Goal: Information Seeking & Learning: Learn about a topic

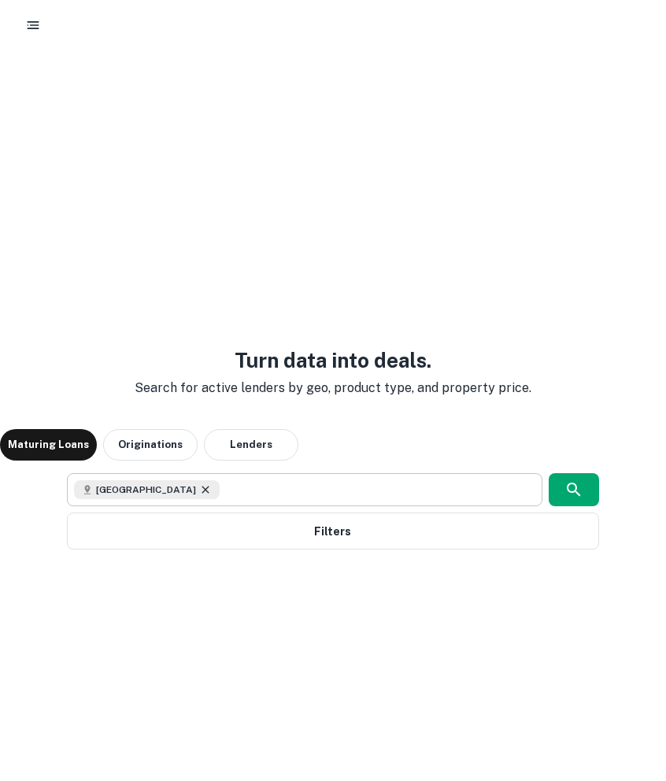
click at [199, 490] on icon at bounding box center [205, 489] width 13 height 13
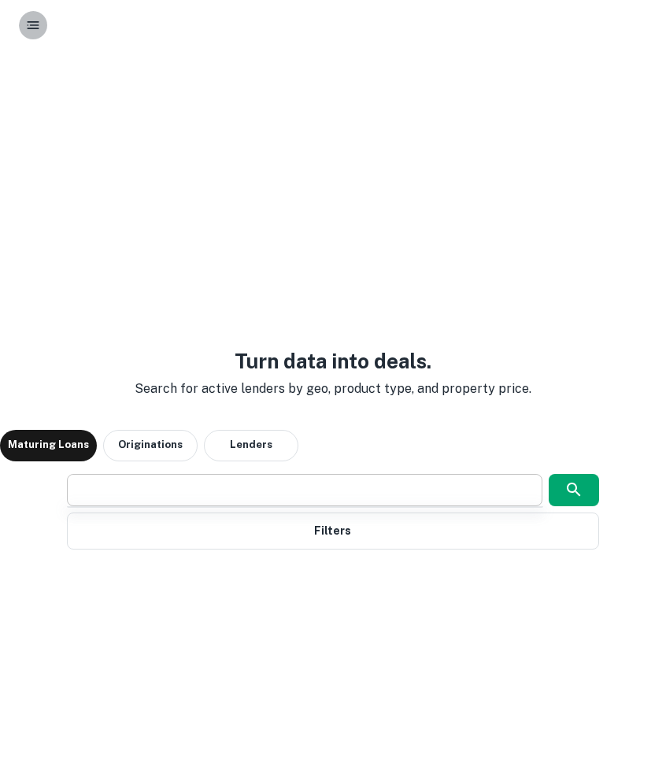
click at [32, 31] on icon "button" at bounding box center [33, 25] width 16 height 16
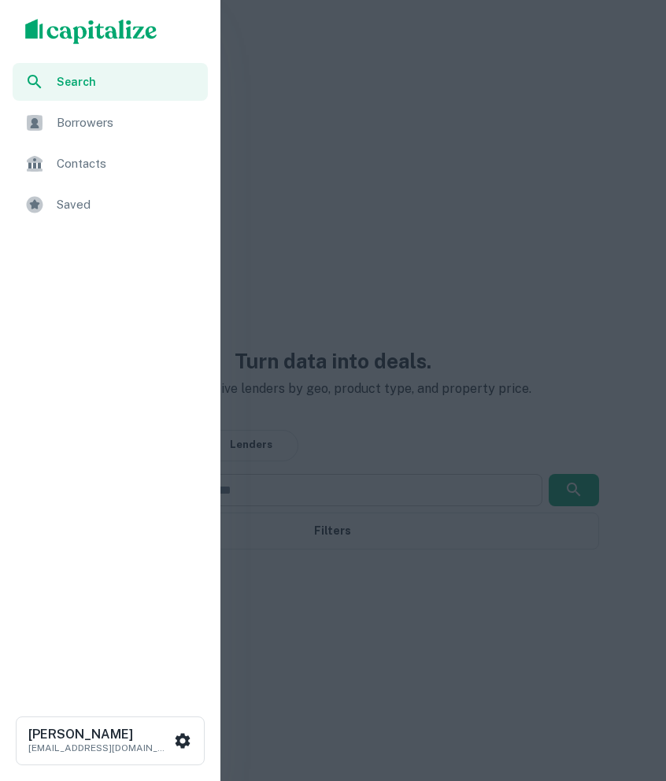
click at [104, 119] on span "Borrowers" at bounding box center [128, 122] width 142 height 19
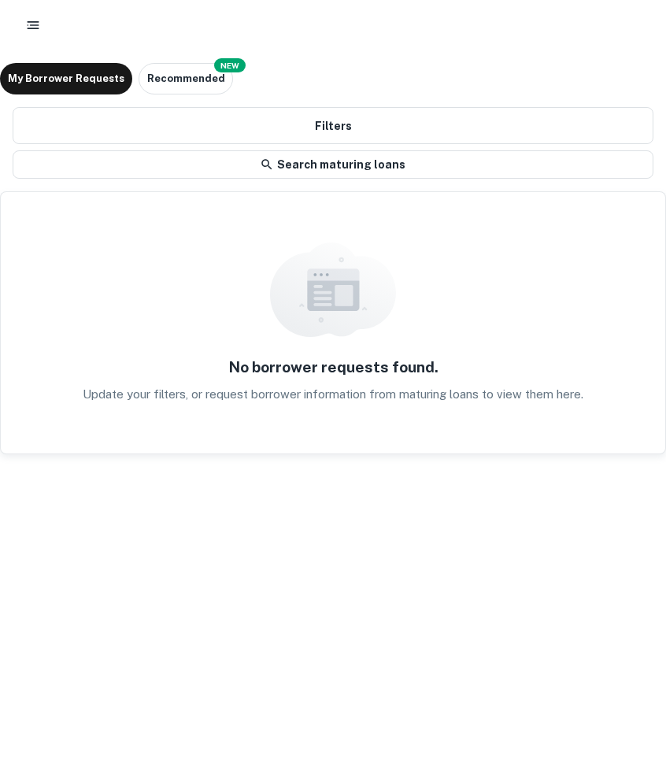
click at [37, 17] on icon "button" at bounding box center [33, 25] width 16 height 16
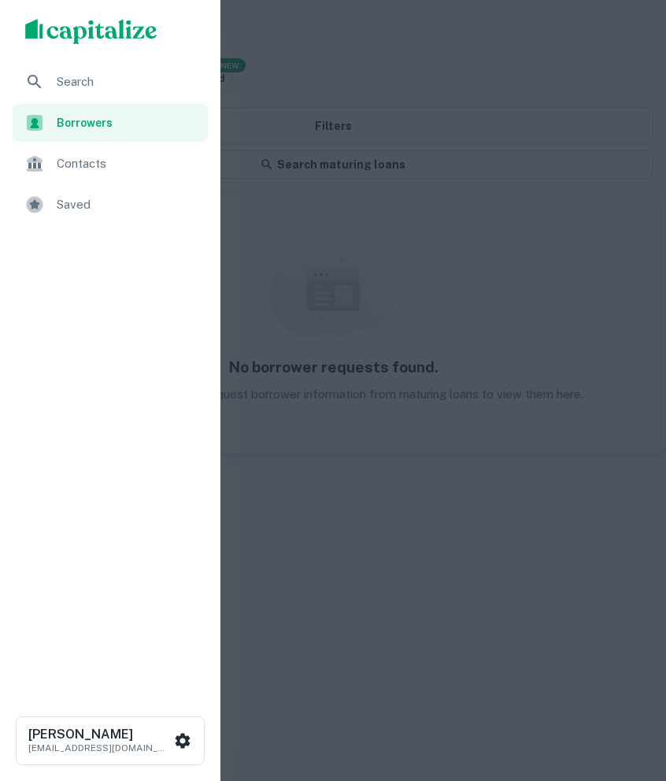
click at [63, 77] on span "Search" at bounding box center [128, 81] width 142 height 19
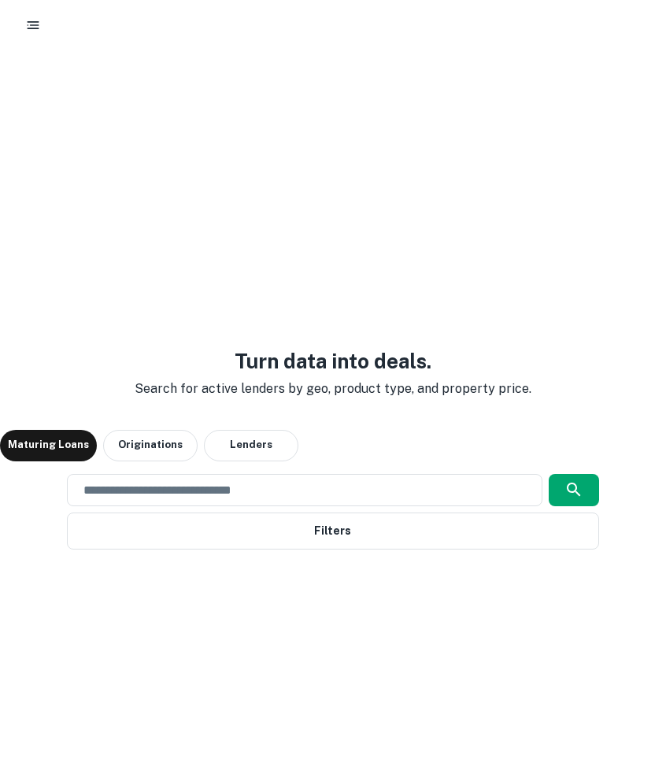
click at [35, 34] on button "button" at bounding box center [33, 25] width 28 height 28
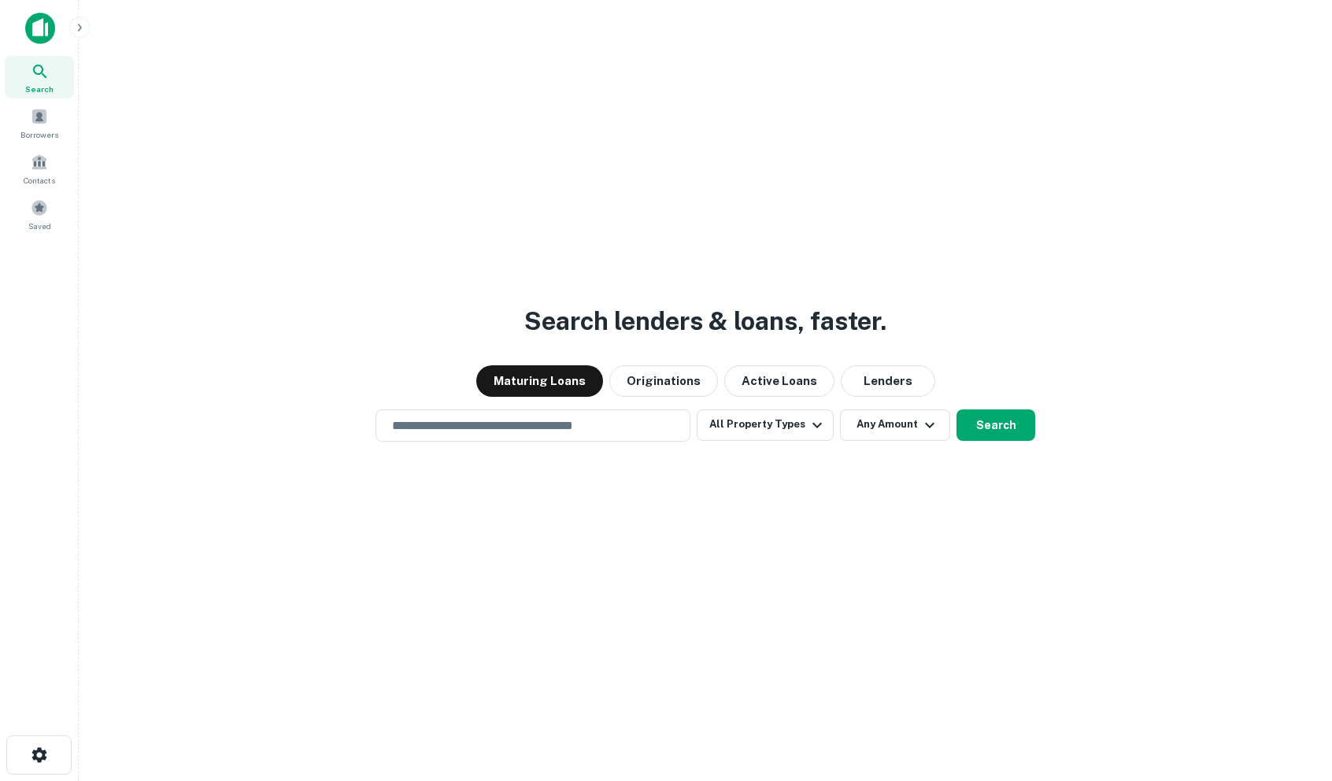
click at [54, 26] on img at bounding box center [40, 28] width 30 height 31
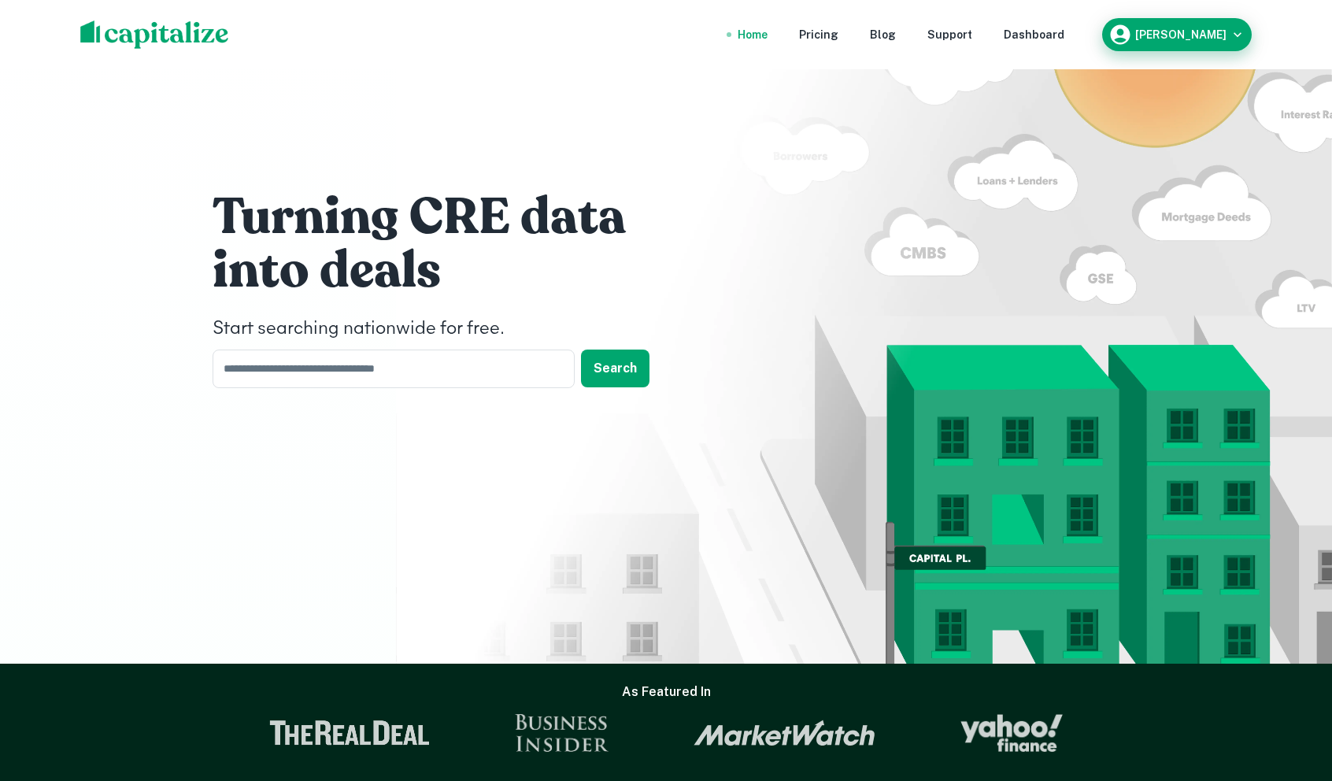
click at [1198, 35] on h6 "[PERSON_NAME]" at bounding box center [1180, 34] width 91 height 11
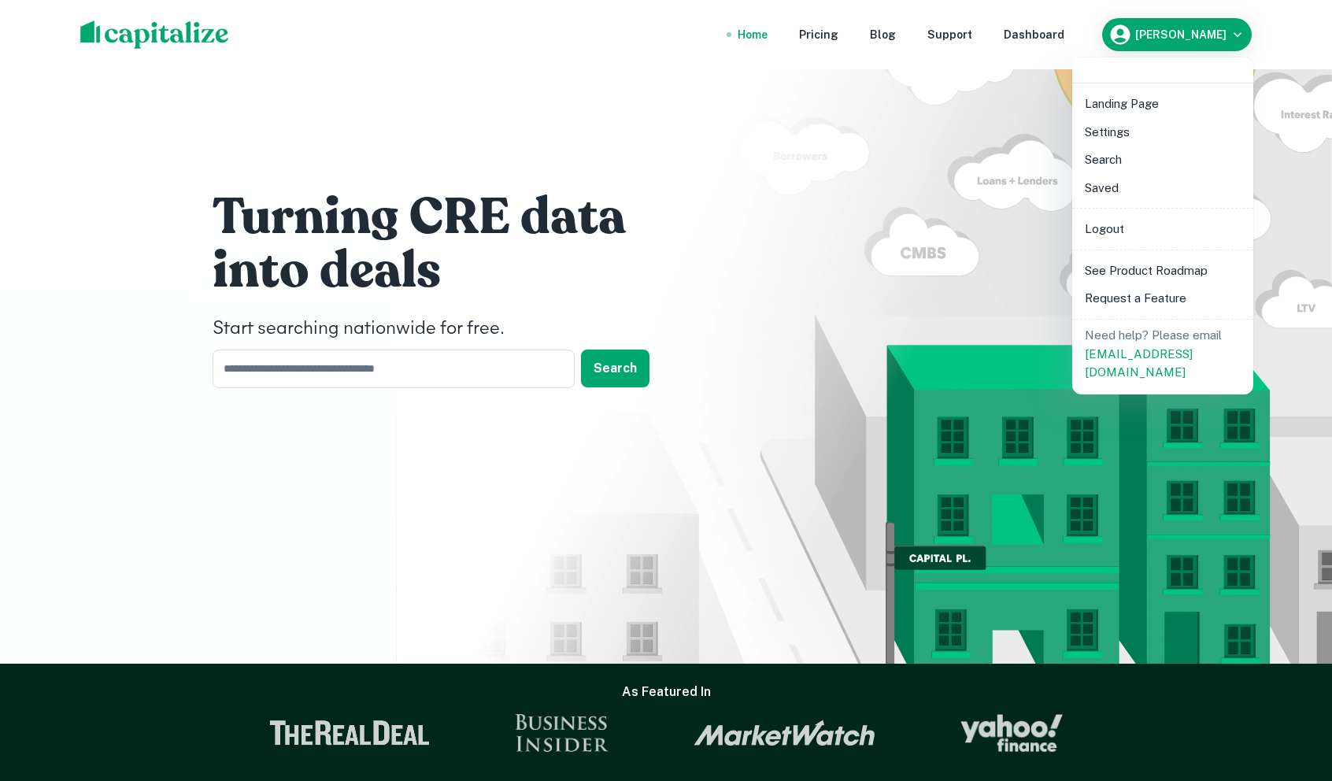
click at [1176, 231] on li "Logout" at bounding box center [1163, 229] width 168 height 28
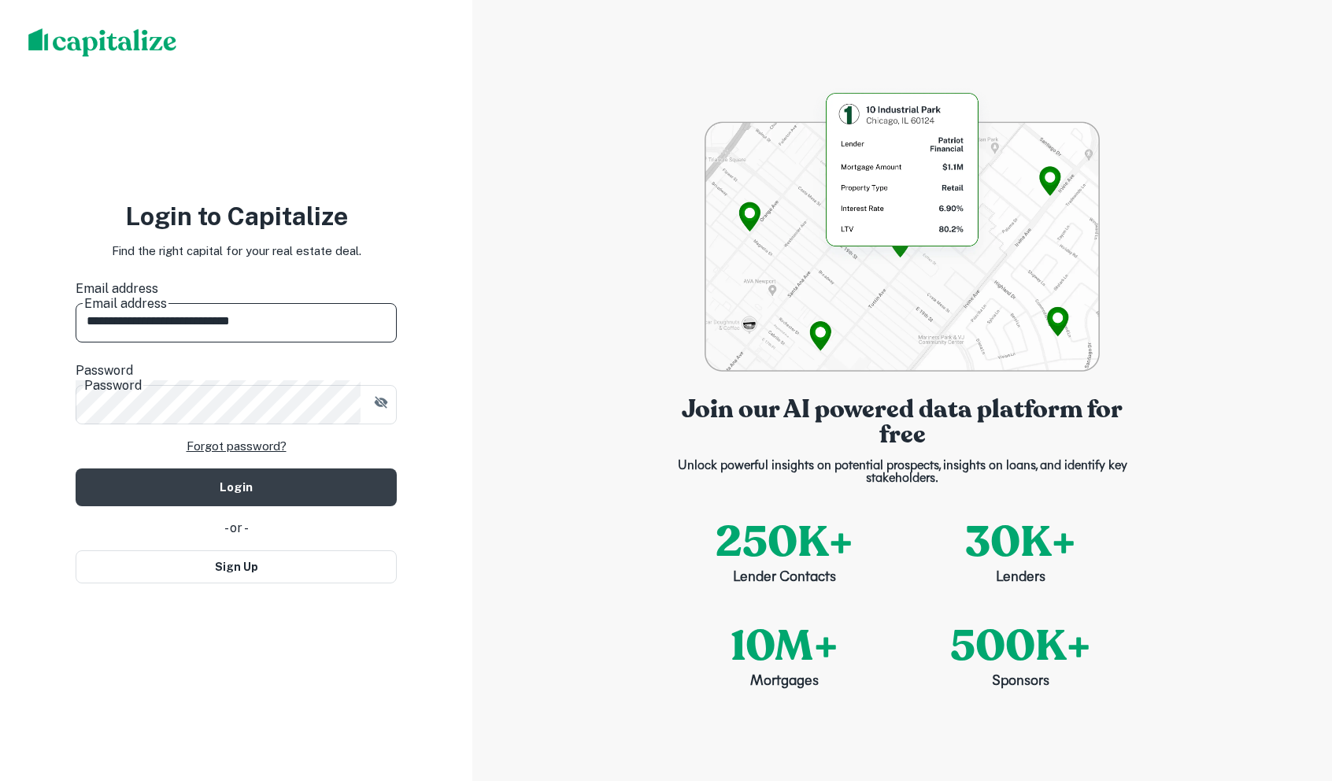
click at [238, 321] on input "**********" at bounding box center [236, 320] width 321 height 44
paste input "*"
type input "**********"
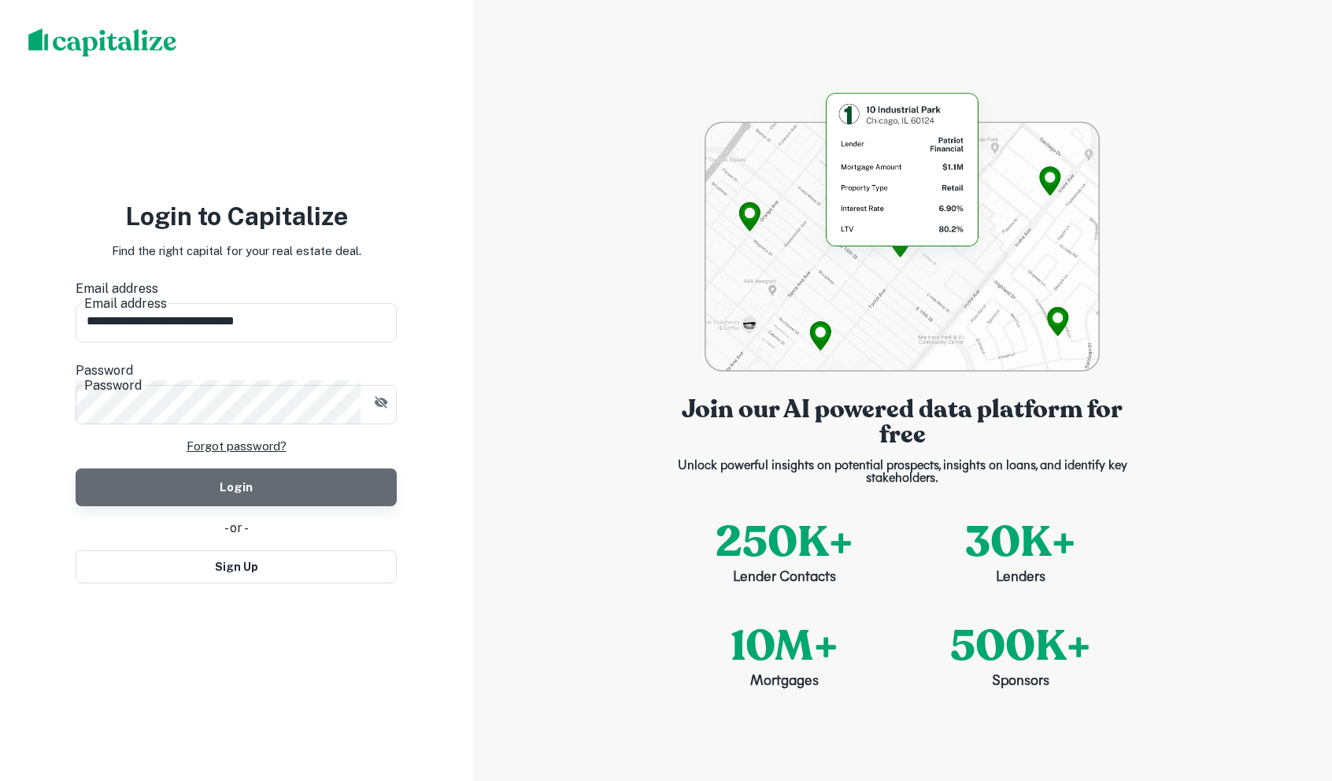
click at [332, 468] on button "Login" at bounding box center [236, 487] width 321 height 38
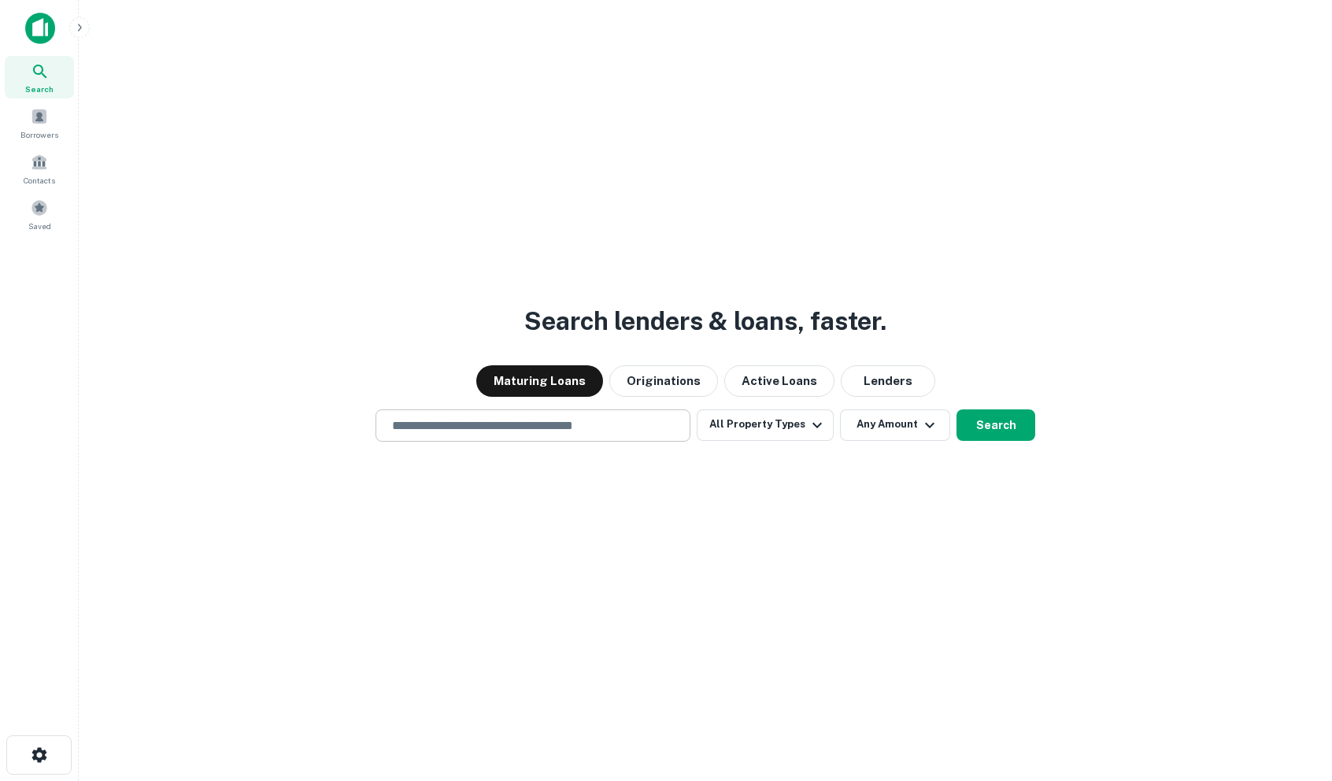
click at [589, 415] on div "​" at bounding box center [533, 425] width 315 height 32
type input "**********"
click at [1019, 431] on button "Search" at bounding box center [996, 424] width 79 height 31
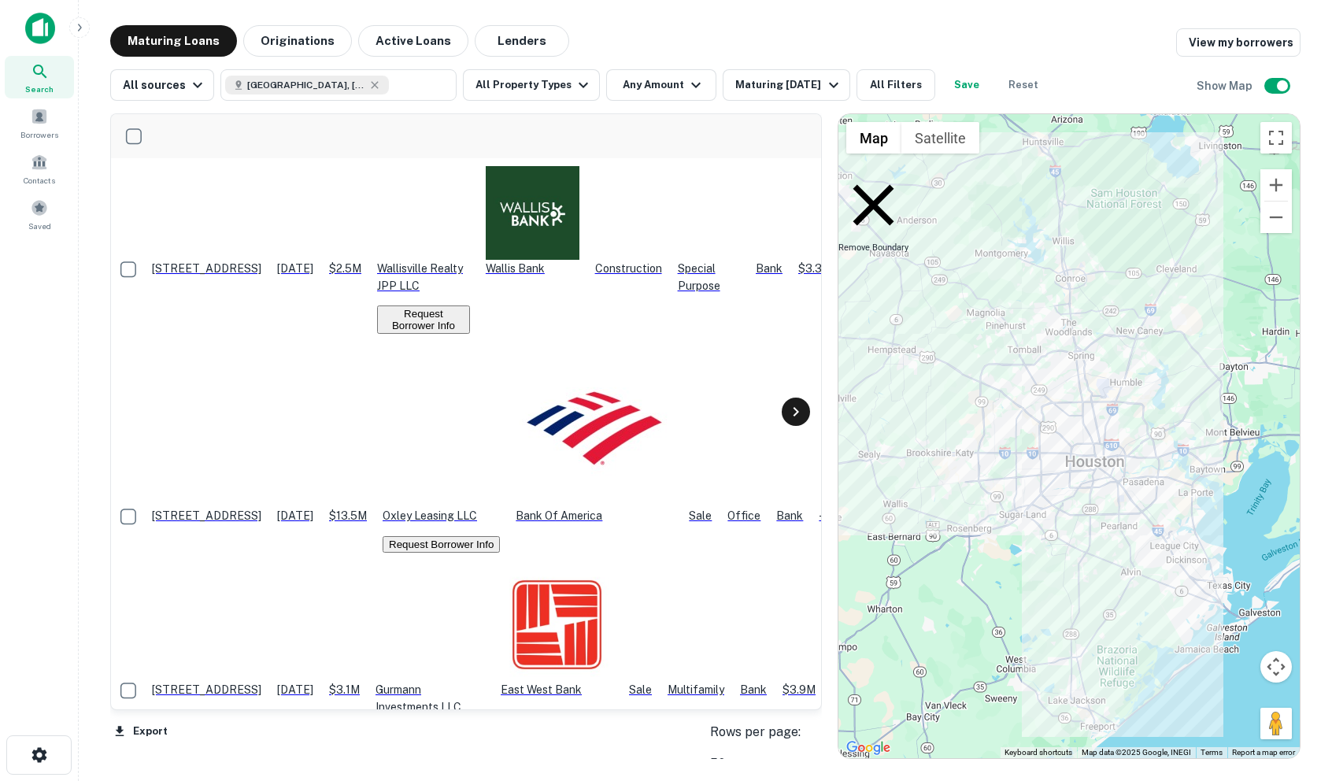
click at [790, 405] on icon at bounding box center [796, 411] width 19 height 19
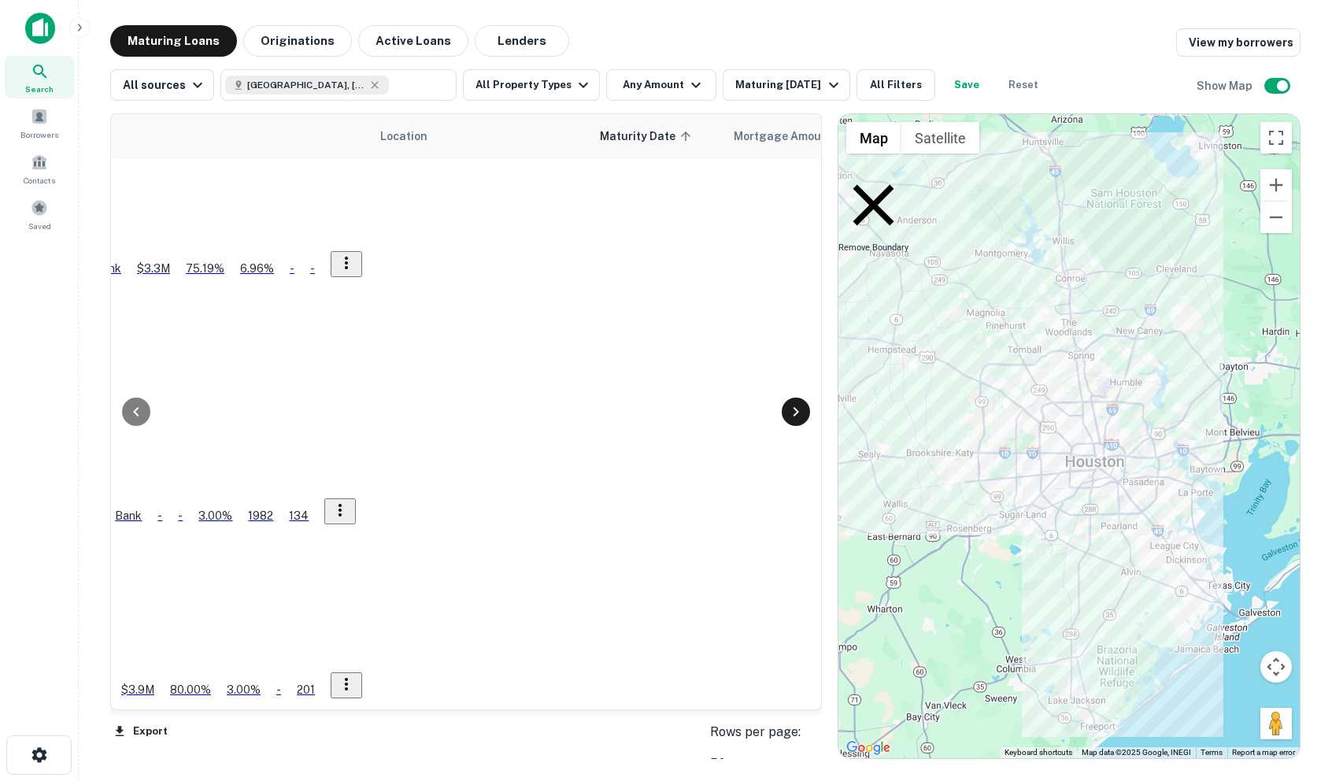
click at [790, 405] on icon at bounding box center [796, 411] width 19 height 19
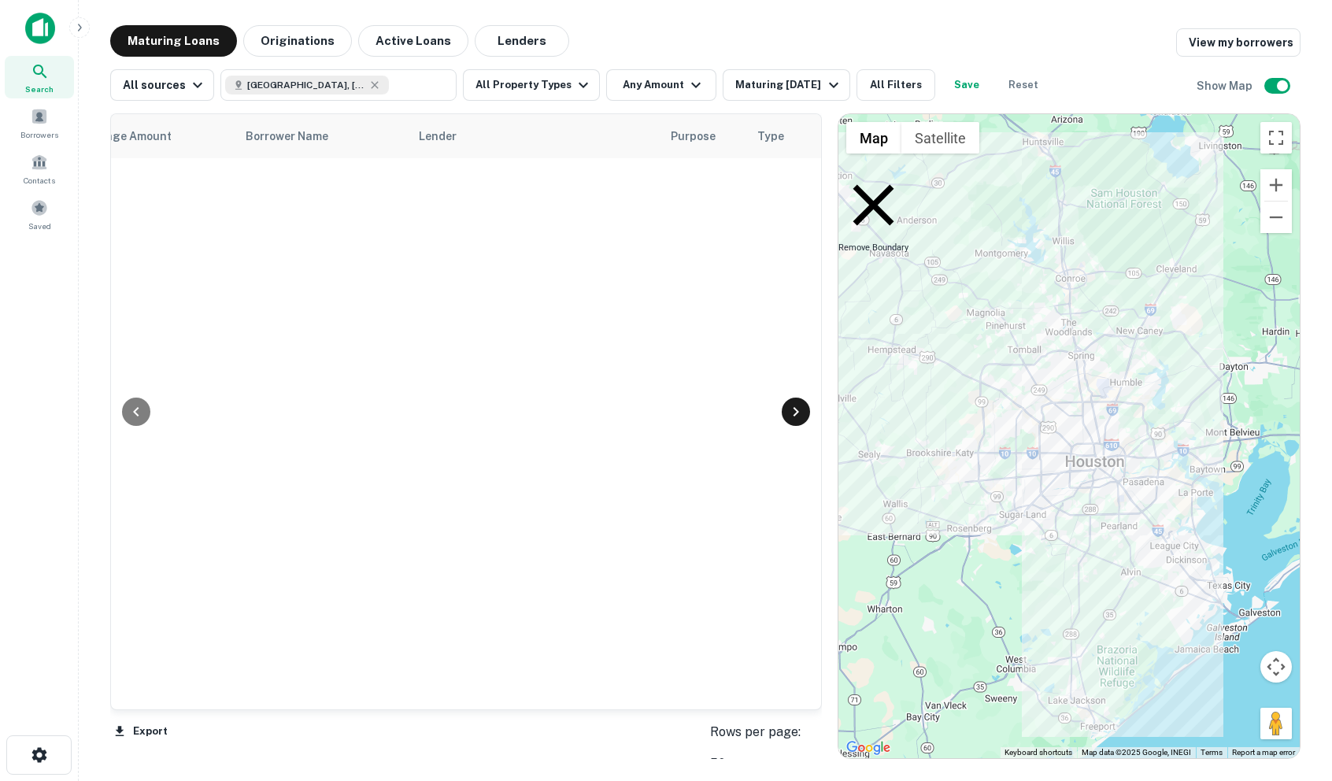
click at [790, 405] on icon at bounding box center [796, 411] width 19 height 19
click at [148, 408] on div at bounding box center [136, 412] width 28 height 28
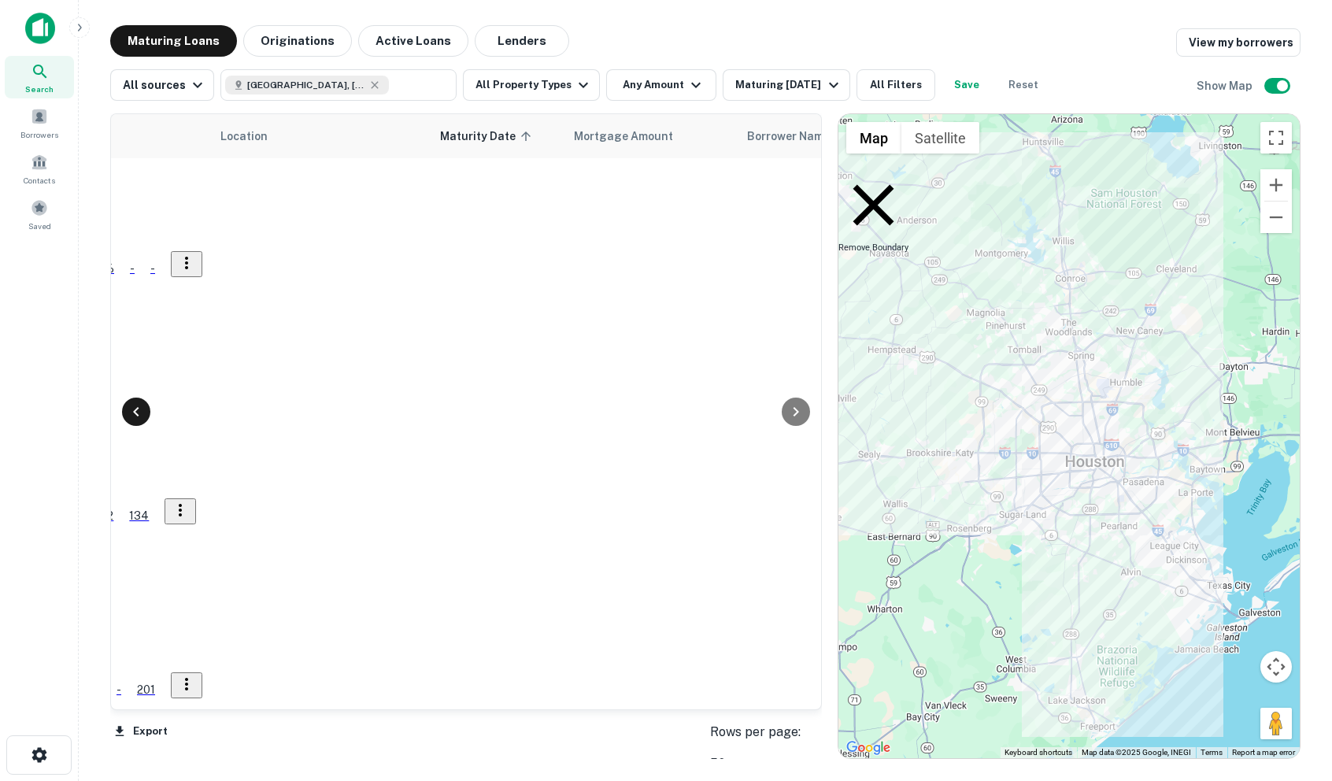
click at [148, 408] on div at bounding box center [136, 412] width 28 height 28
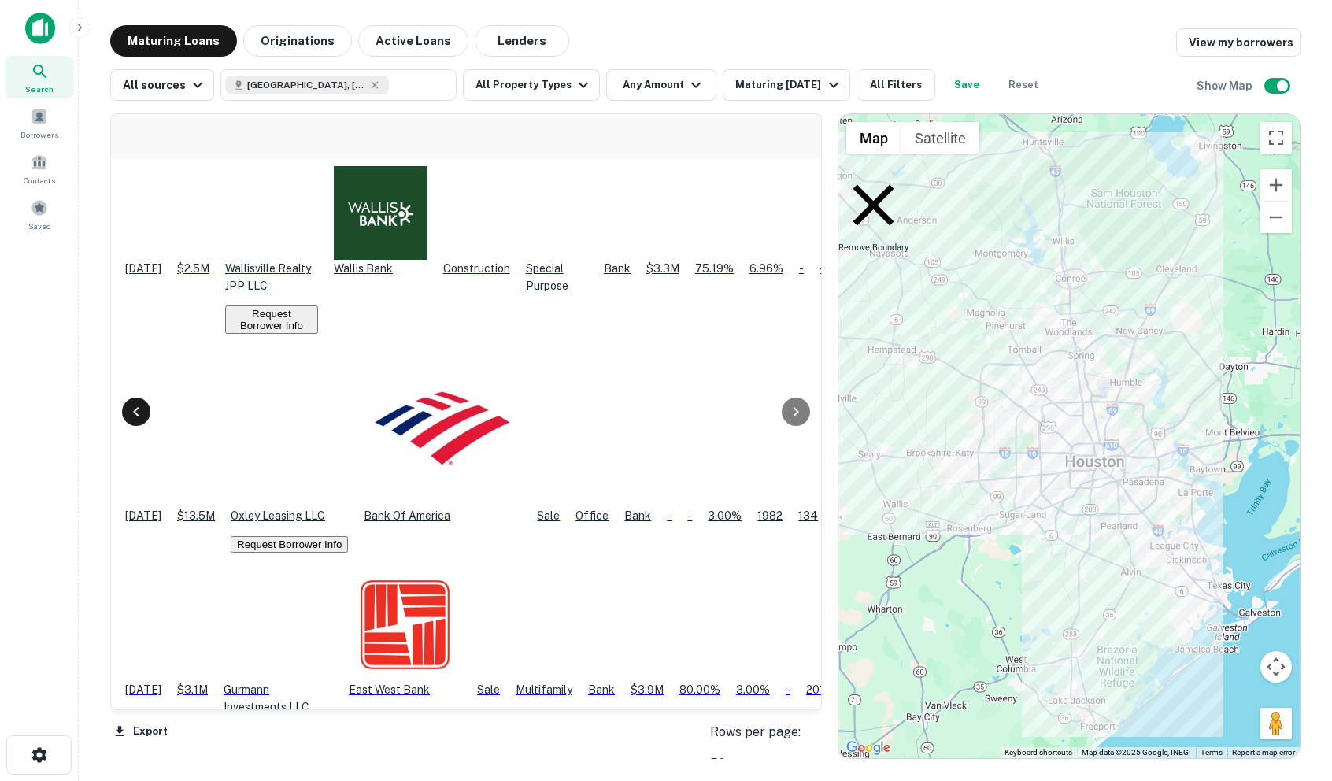
click at [144, 410] on icon at bounding box center [136, 411] width 19 height 19
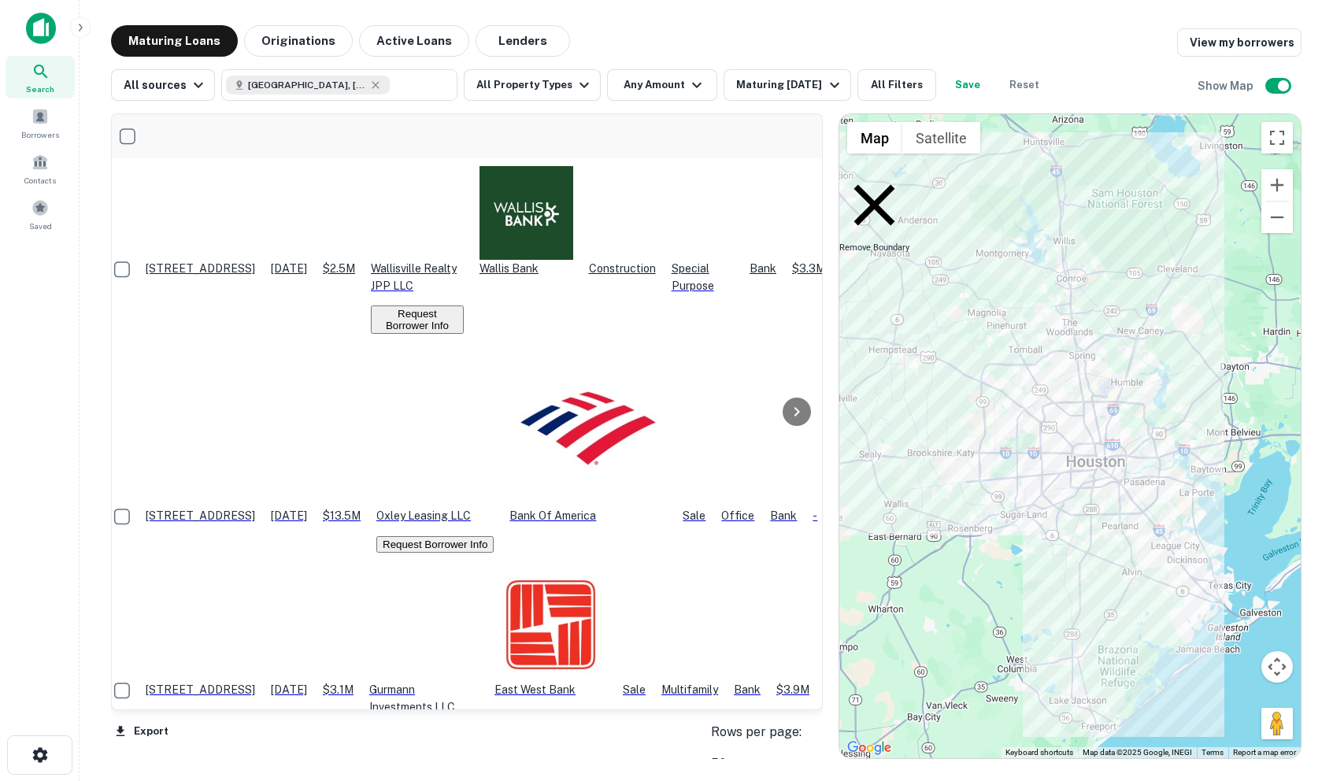
scroll to position [0, 0]
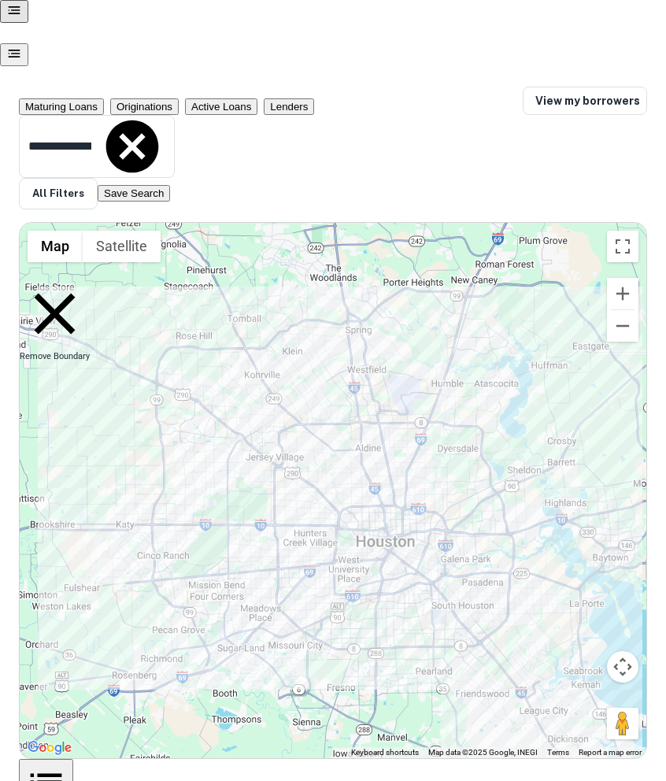
click at [509, 352] on div "To activate drag with keyboard, press Alt + Enter. Once in keyboard drag state,…" at bounding box center [333, 490] width 627 height 535
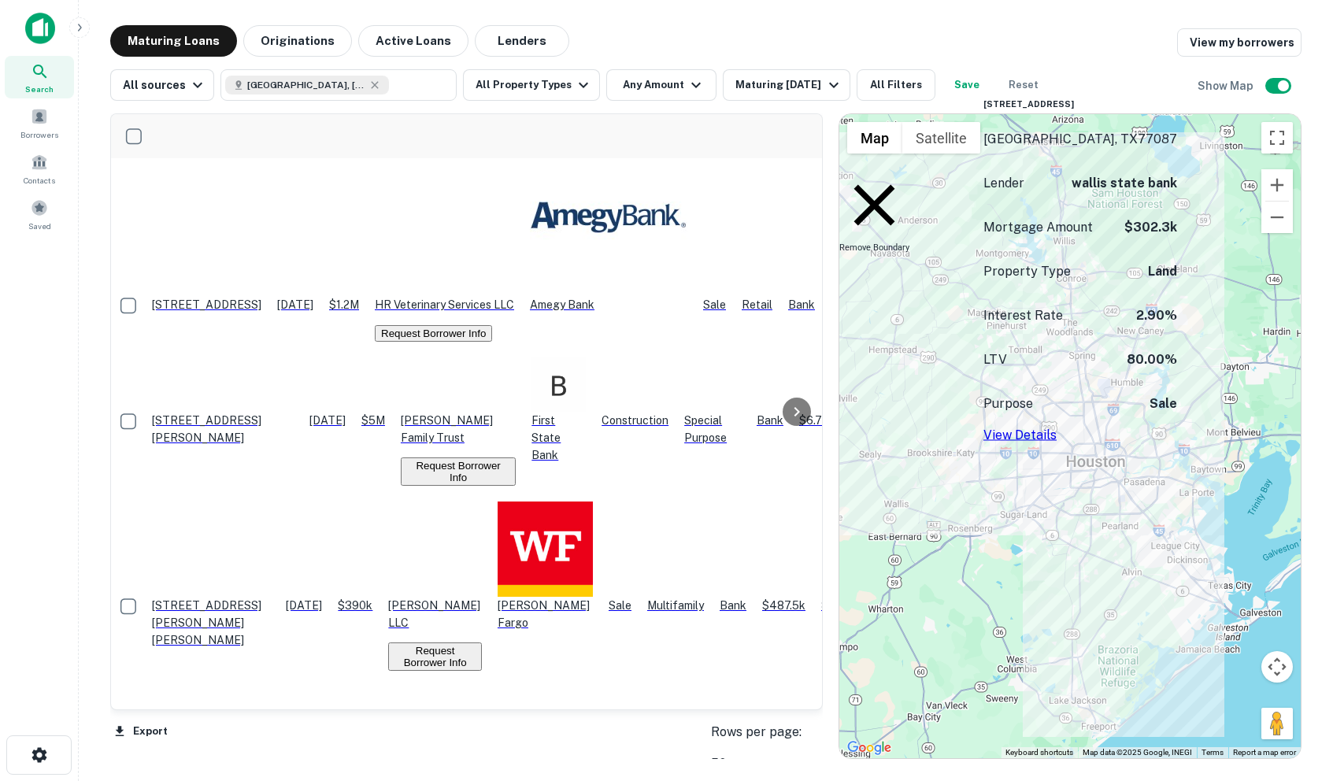
scroll to position [951, 0]
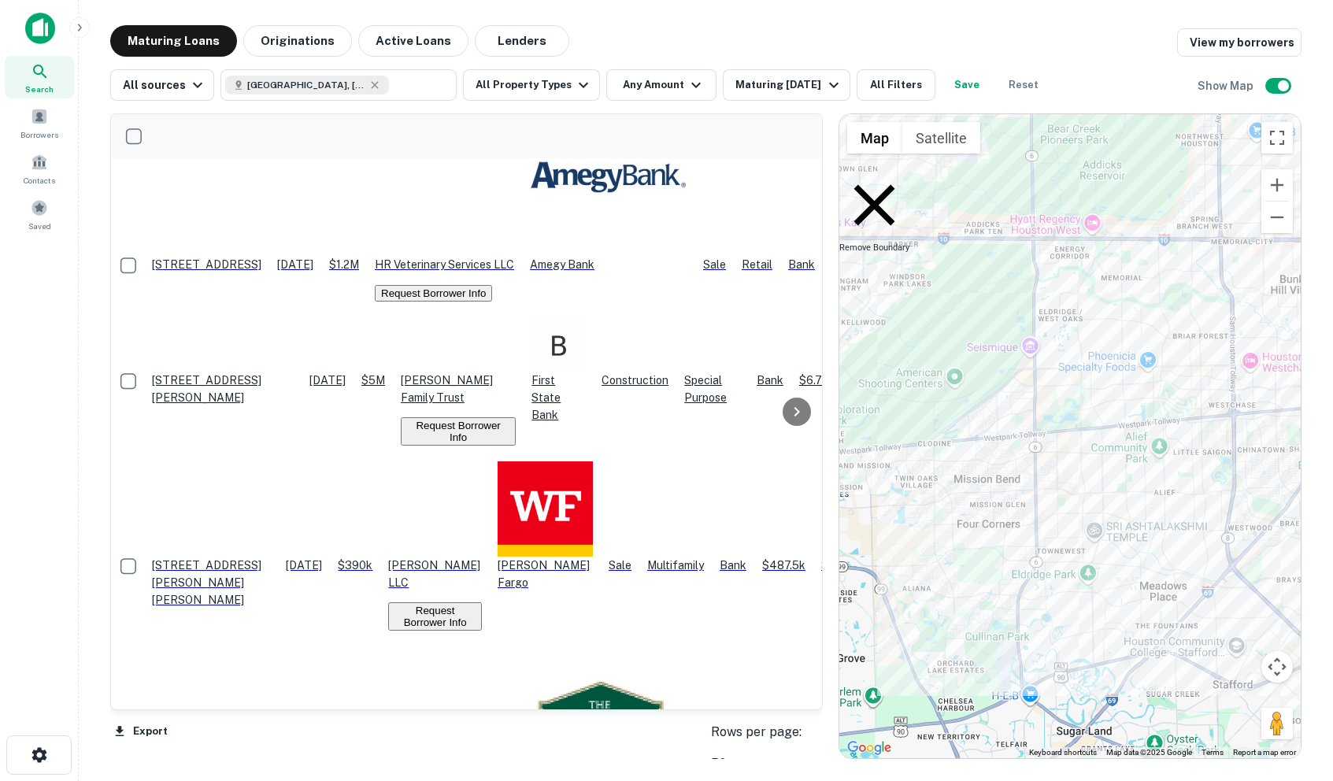
drag, startPoint x: 1069, startPoint y: 446, endPoint x: 956, endPoint y: 513, distance: 131.3
click at [956, 513] on div "To activate drag with keyboard, press Alt + Enter. Once in keyboard drag state,…" at bounding box center [1069, 436] width 461 height 644
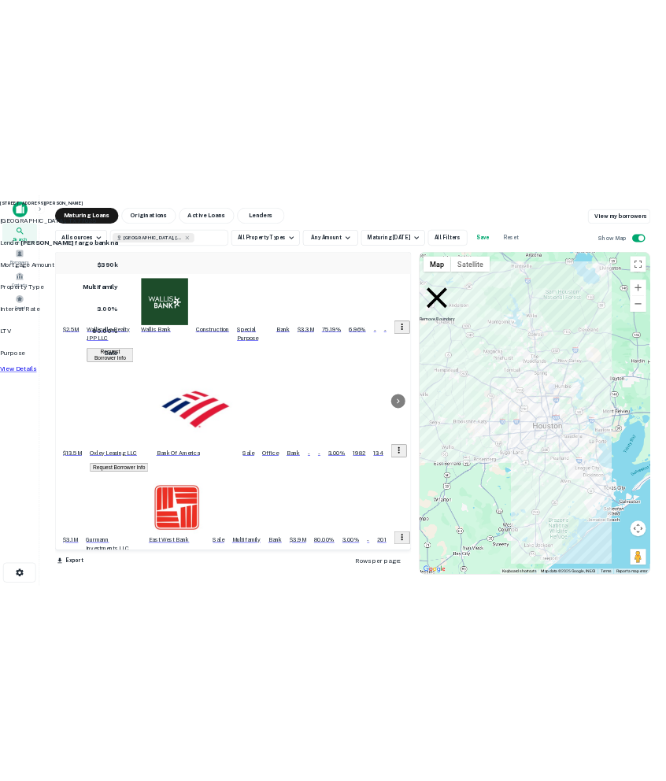
scroll to position [0, 0]
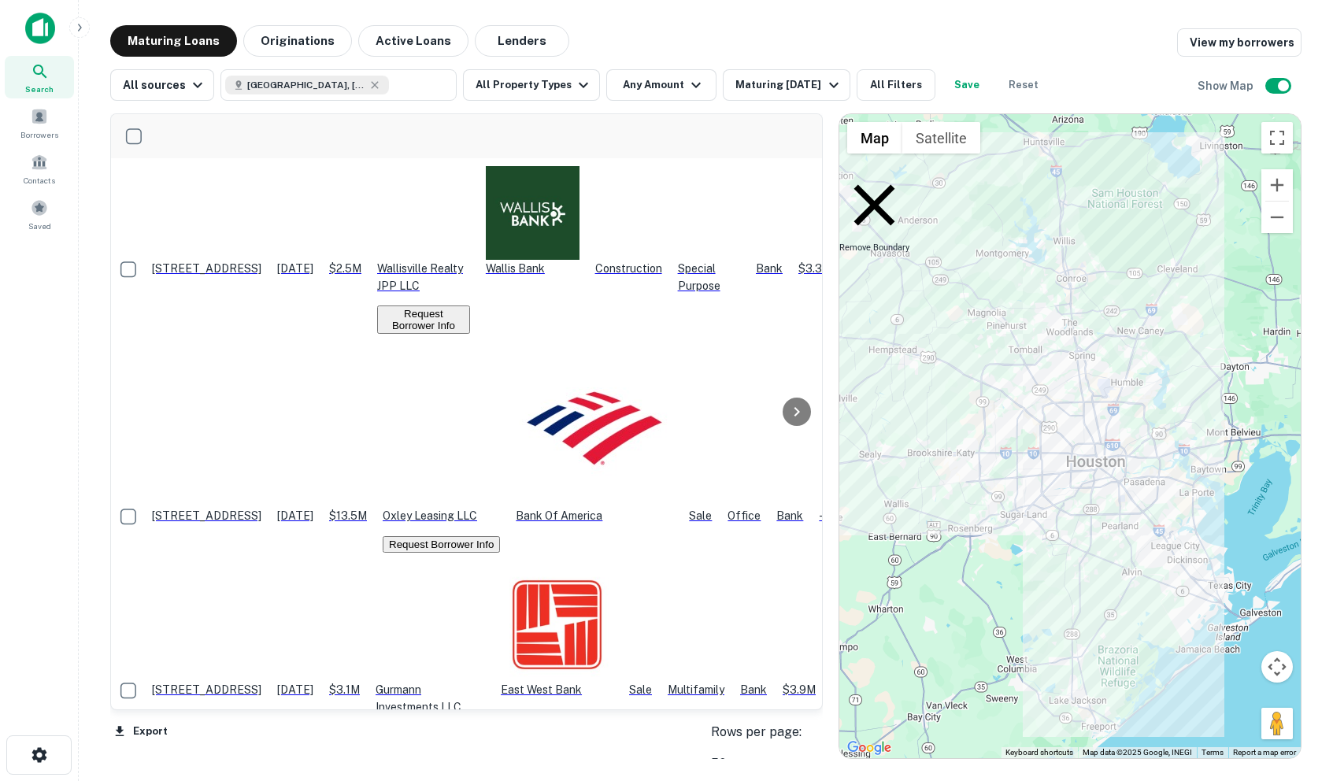
click at [941, 563] on div "To activate drag with keyboard, press Alt + Enter. Once in keyboard drag state,…" at bounding box center [1069, 436] width 461 height 644
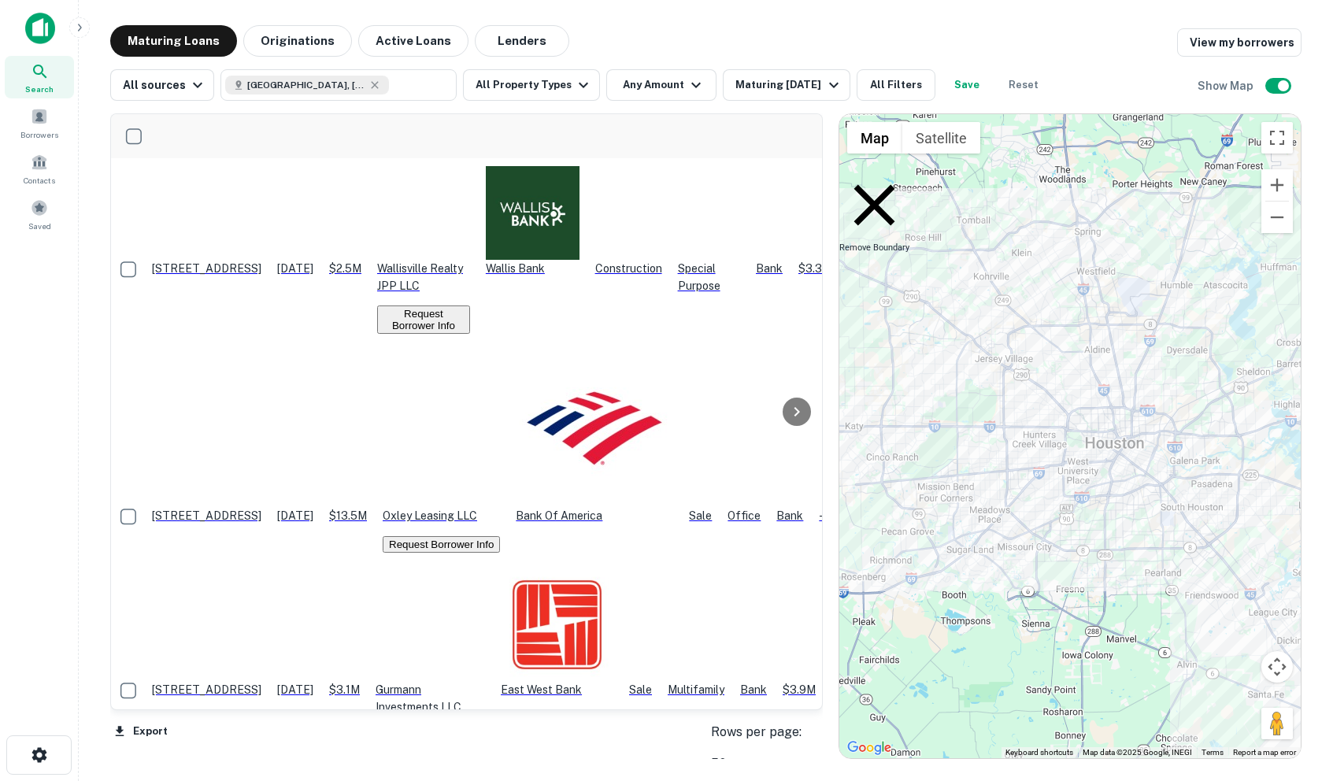
drag, startPoint x: 1043, startPoint y: 487, endPoint x: 899, endPoint y: 572, distance: 167.7
click at [899, 572] on div "To activate drag with keyboard, press Alt + Enter. Once in keyboard drag state,…" at bounding box center [1069, 436] width 461 height 644
click at [1058, 268] on div "To activate drag with keyboard, press Alt + Enter. Once in keyboard drag state,…" at bounding box center [1069, 436] width 461 height 644
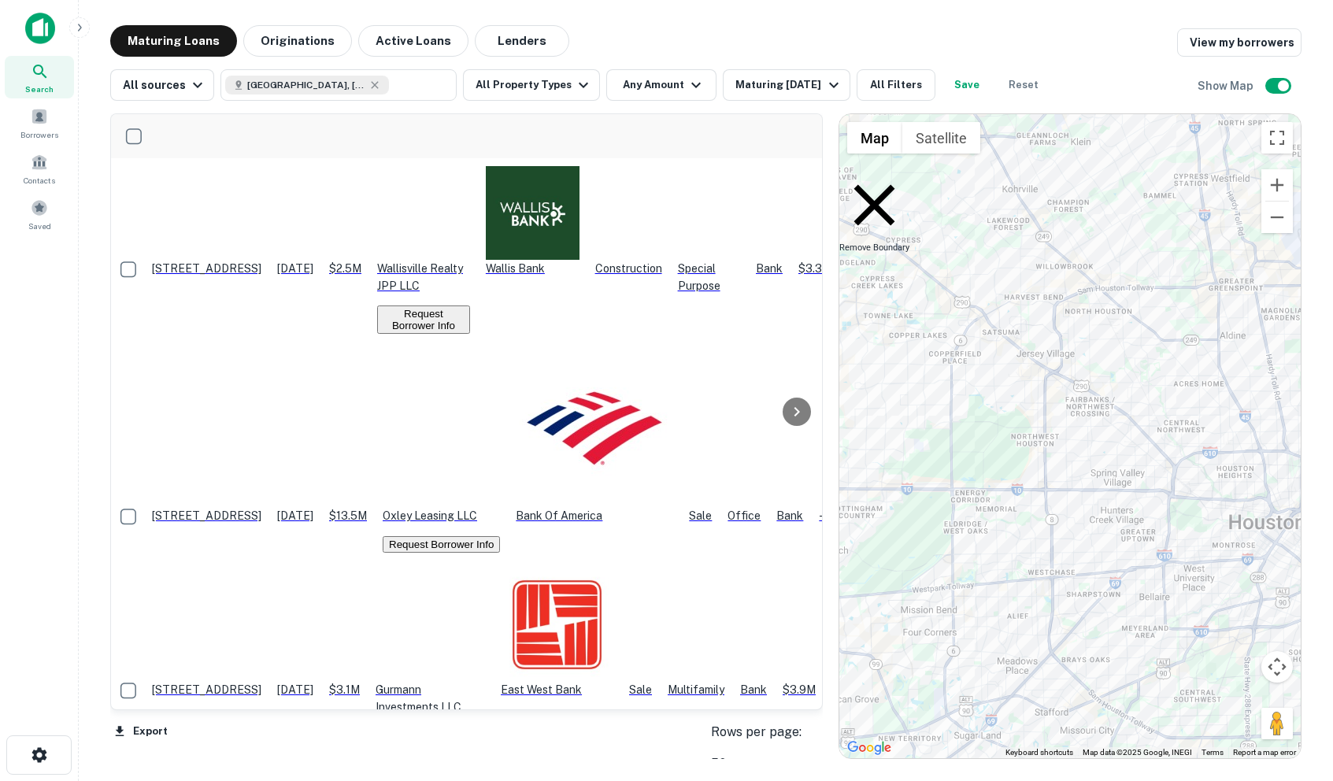
drag, startPoint x: 987, startPoint y: 345, endPoint x: 1096, endPoint y: 235, distance: 154.8
click at [1096, 235] on div "To activate drag with keyboard, press Alt + Enter. Once in keyboard drag state,…" at bounding box center [1069, 436] width 461 height 644
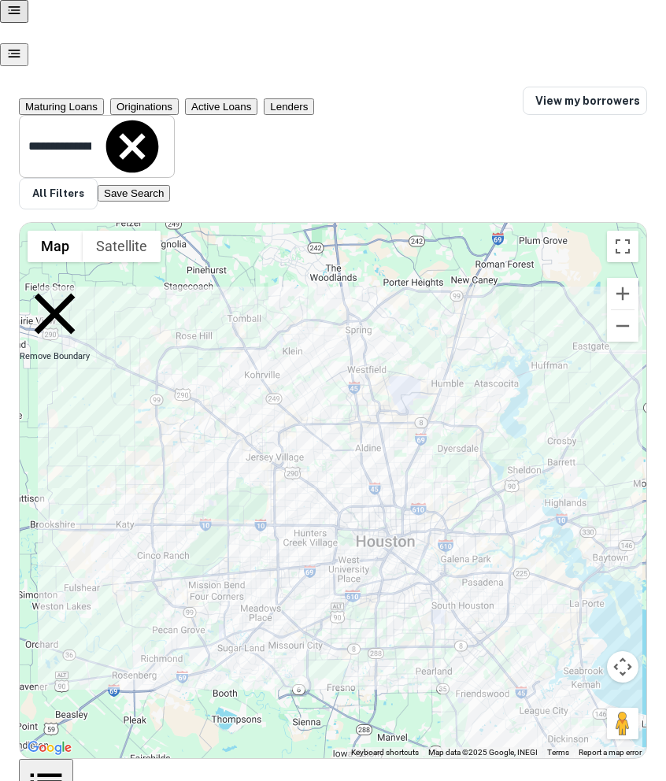
click at [101, 131] on input "**********" at bounding box center [60, 146] width 82 height 31
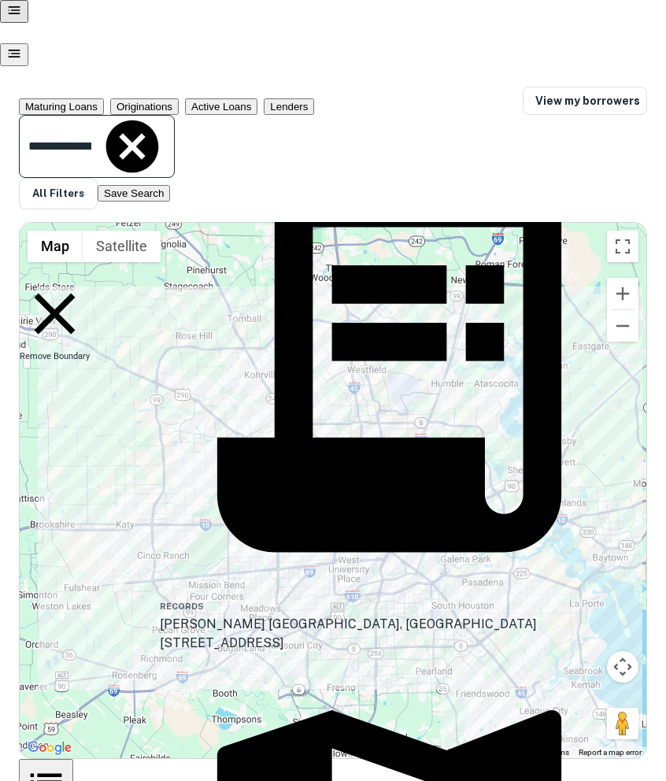
click at [179, 98] on button "Originations" at bounding box center [144, 106] width 68 height 17
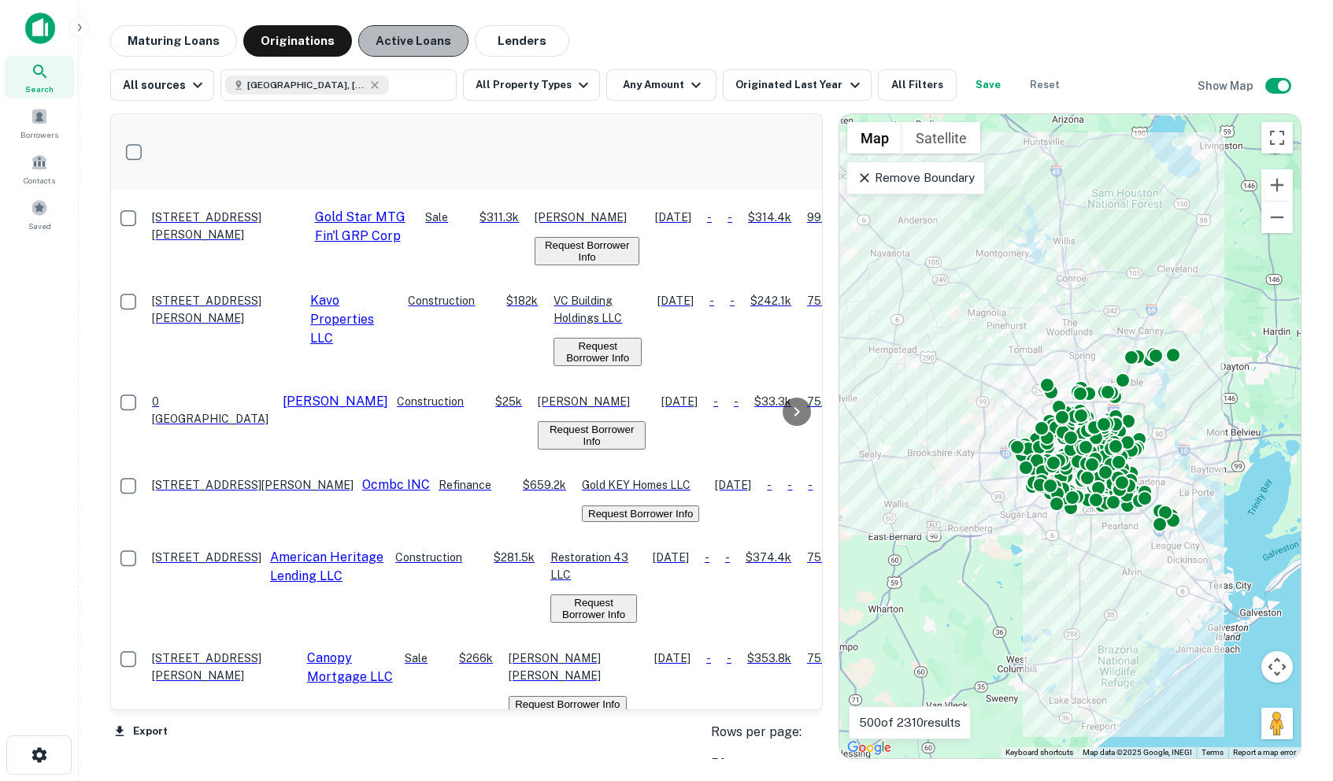
click at [424, 39] on button "Active Loans" at bounding box center [413, 40] width 110 height 31
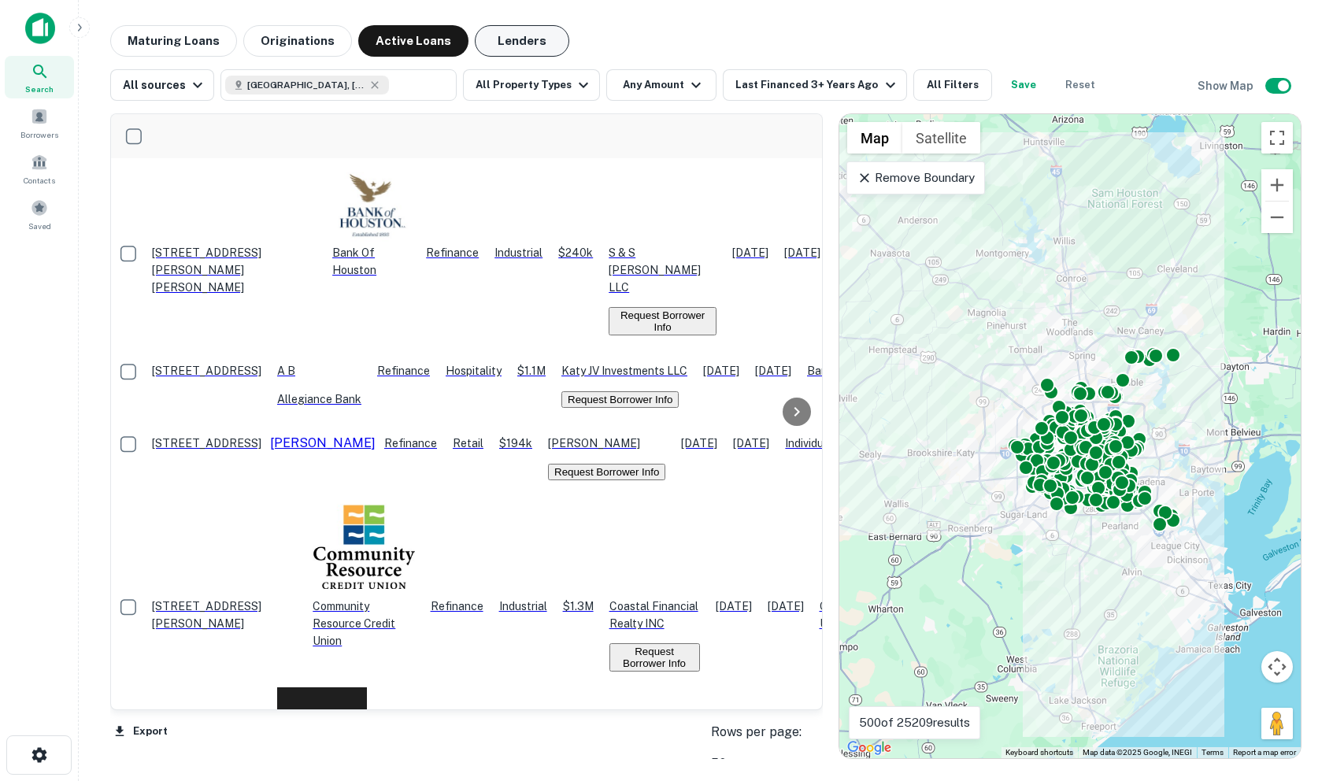
click at [524, 38] on button "Lenders" at bounding box center [522, 40] width 94 height 31
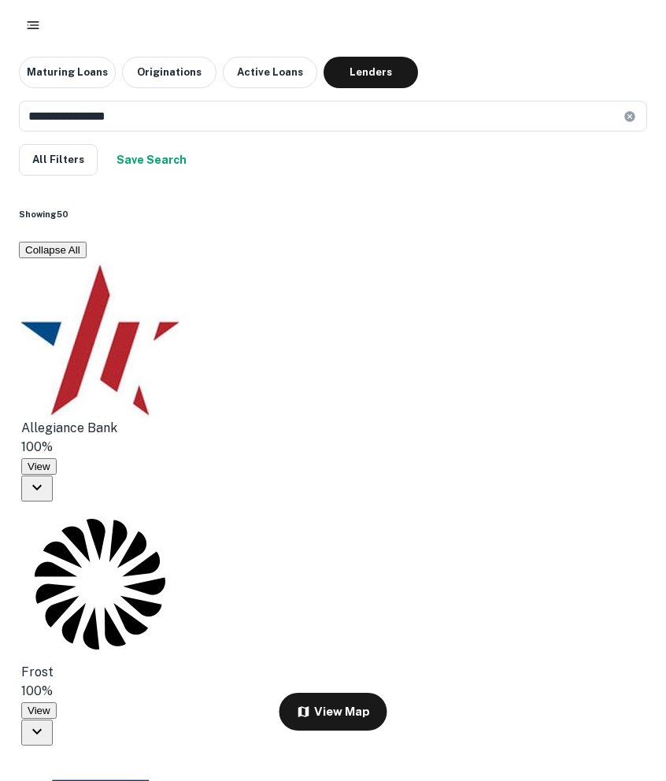
click at [231, 150] on div "All Filters Save Search" at bounding box center [333, 159] width 628 height 31
click at [274, 66] on button "Active Loans" at bounding box center [270, 72] width 94 height 31
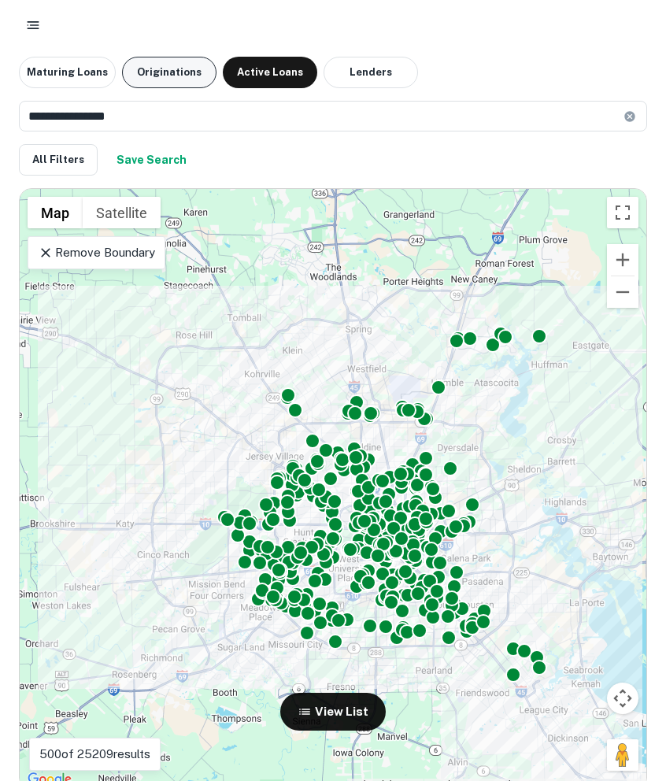
click at [176, 65] on button "Originations" at bounding box center [169, 72] width 94 height 31
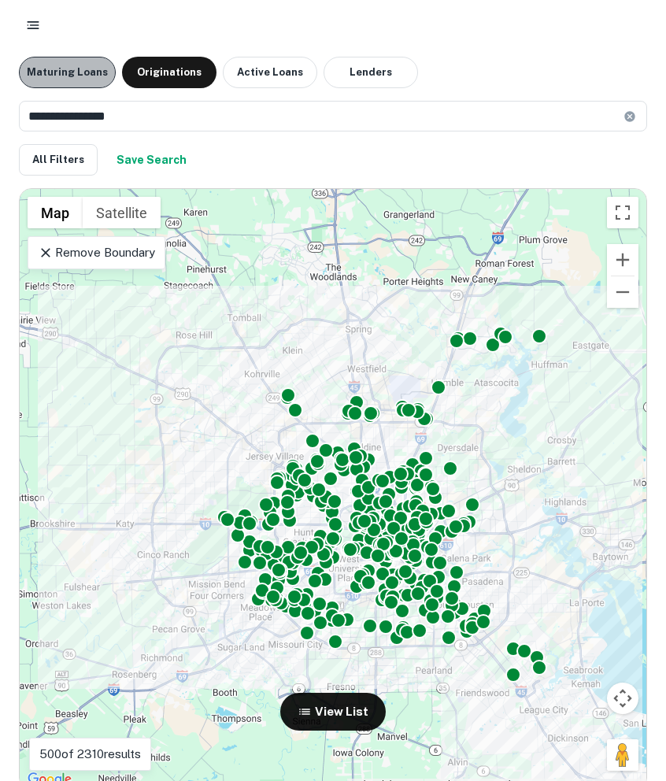
click at [85, 68] on button "Maturing Loans" at bounding box center [67, 72] width 97 height 31
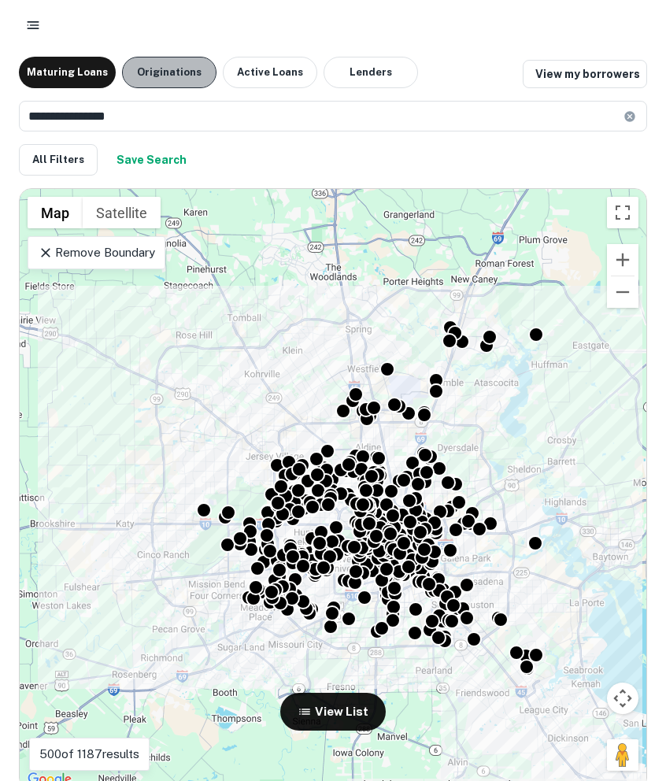
click at [181, 85] on button "Originations" at bounding box center [169, 72] width 94 height 31
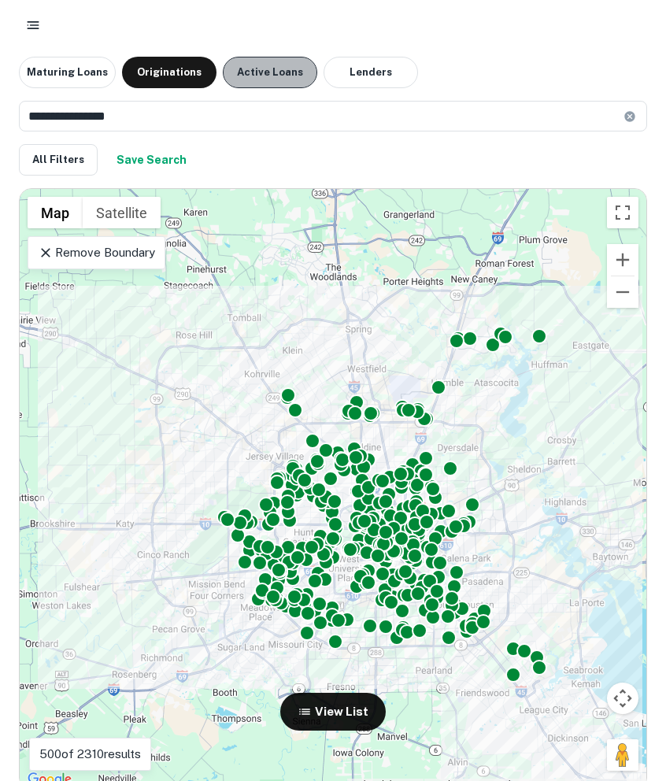
click at [254, 67] on button "Active Loans" at bounding box center [270, 72] width 94 height 31
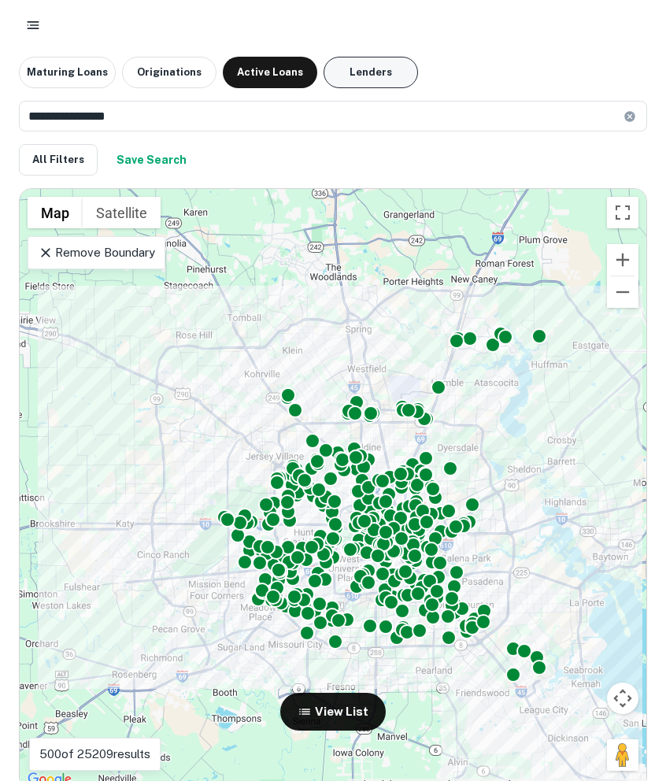
click at [343, 74] on button "Lenders" at bounding box center [371, 72] width 94 height 31
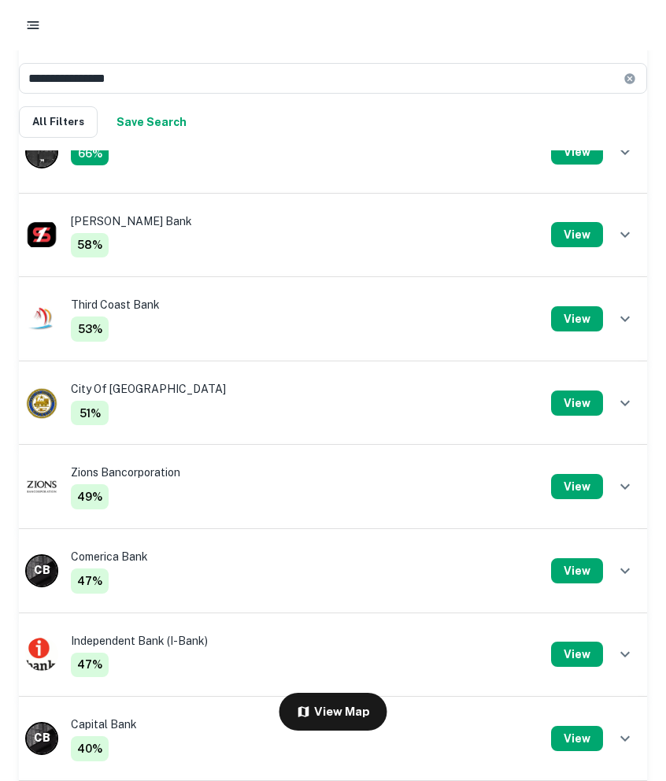
scroll to position [714, 0]
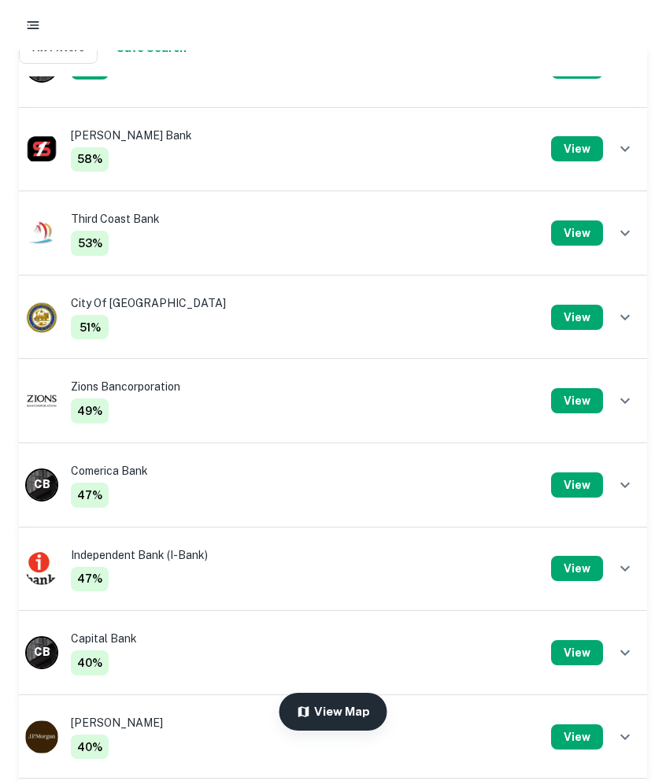
click at [336, 713] on button "View Map" at bounding box center [334, 712] width 108 height 38
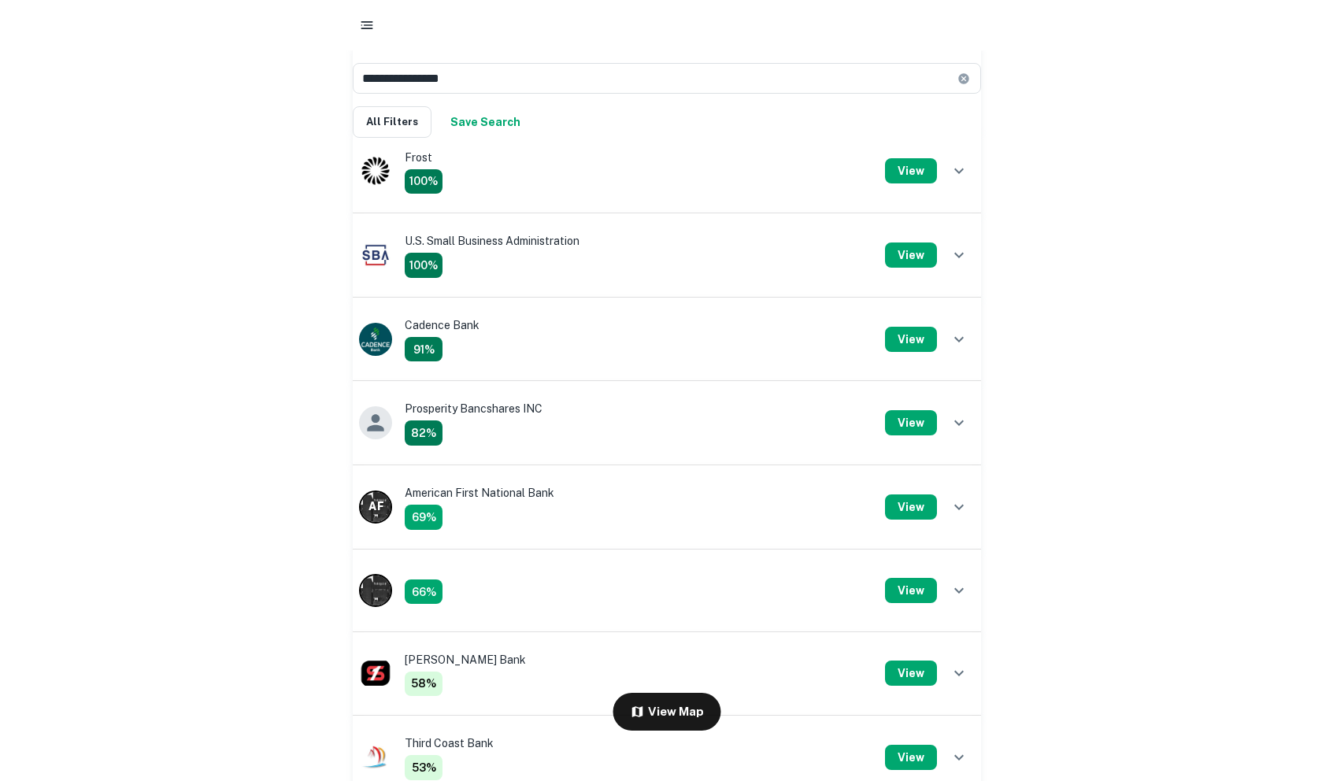
scroll to position [0, 0]
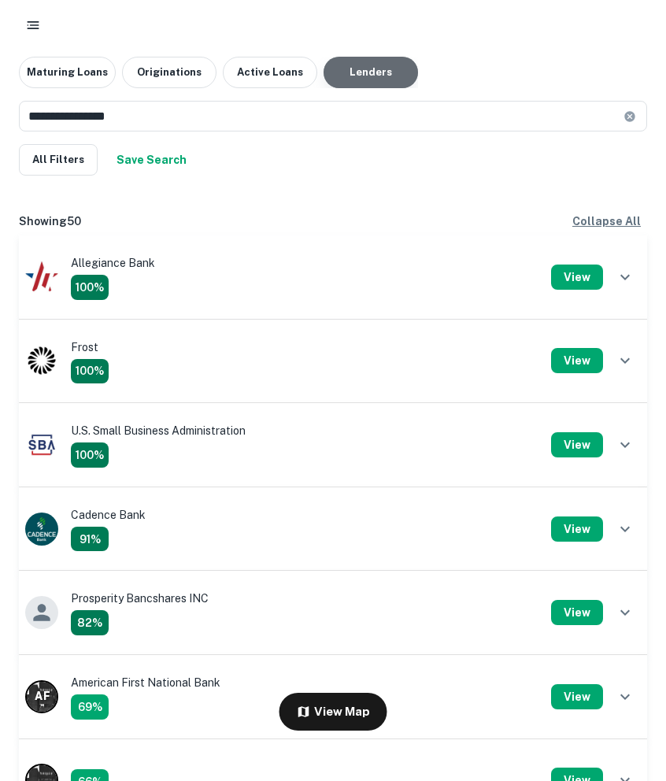
click at [385, 80] on button "Lenders" at bounding box center [371, 72] width 94 height 31
